Goal: Information Seeking & Learning: Learn about a topic

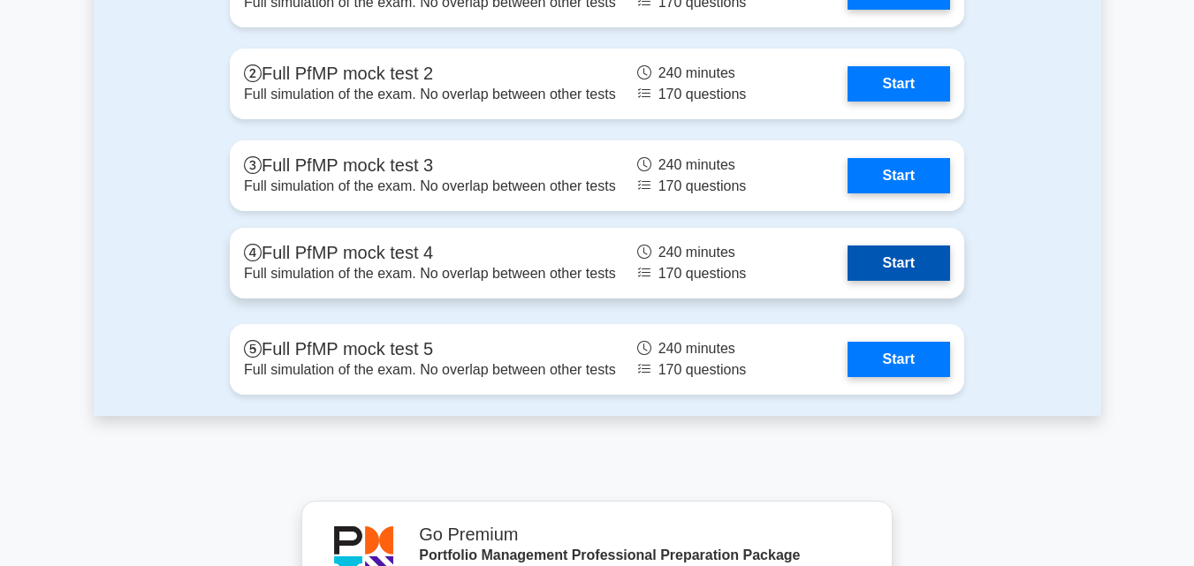
scroll to position [2503, 0]
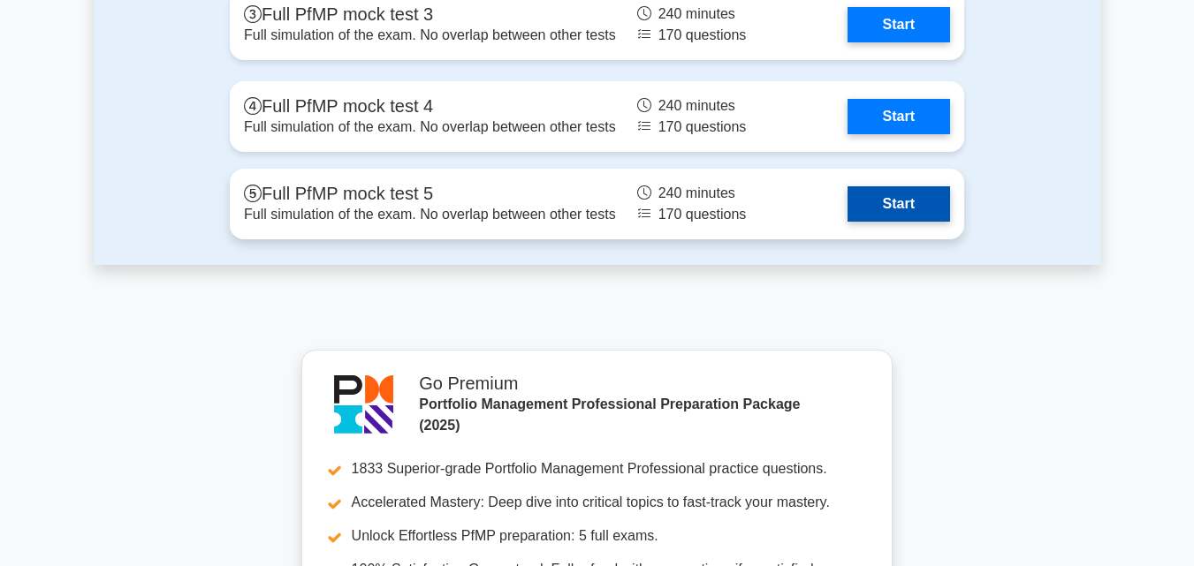
click at [884, 222] on link "Start" at bounding box center [898, 203] width 103 height 35
